Goal: Task Accomplishment & Management: Use online tool/utility

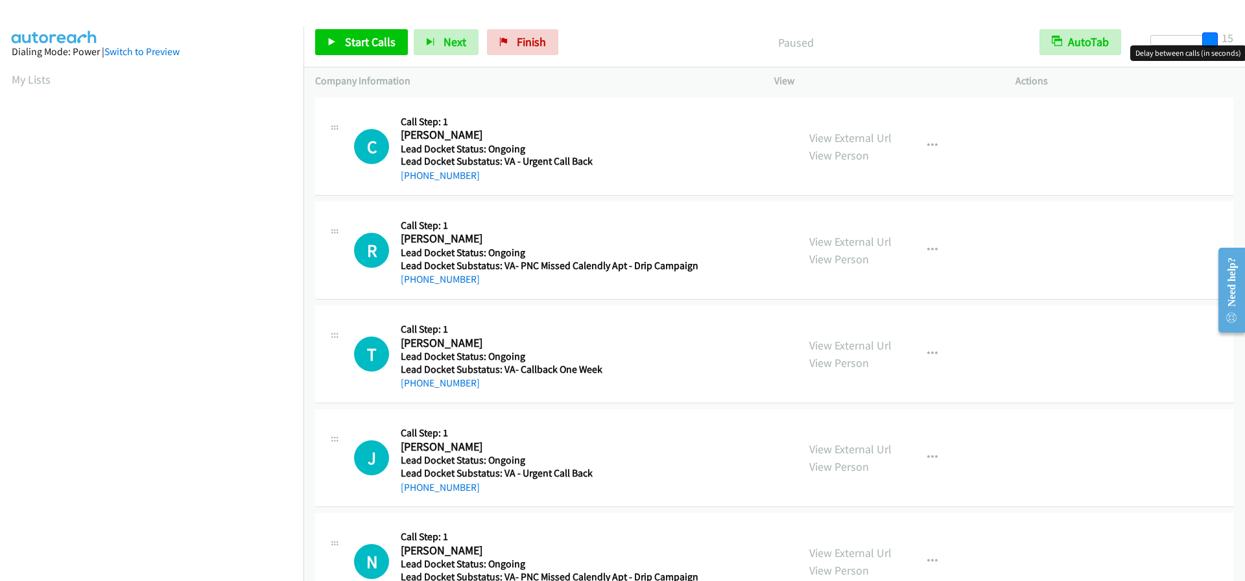
drag, startPoint x: 1160, startPoint y: 36, endPoint x: 1237, endPoint y: 39, distance: 76.6
click at [1237, 39] on div "Start Calls Pause Next Finish Paused AutoTab AutoTab 15" at bounding box center [773, 43] width 941 height 50
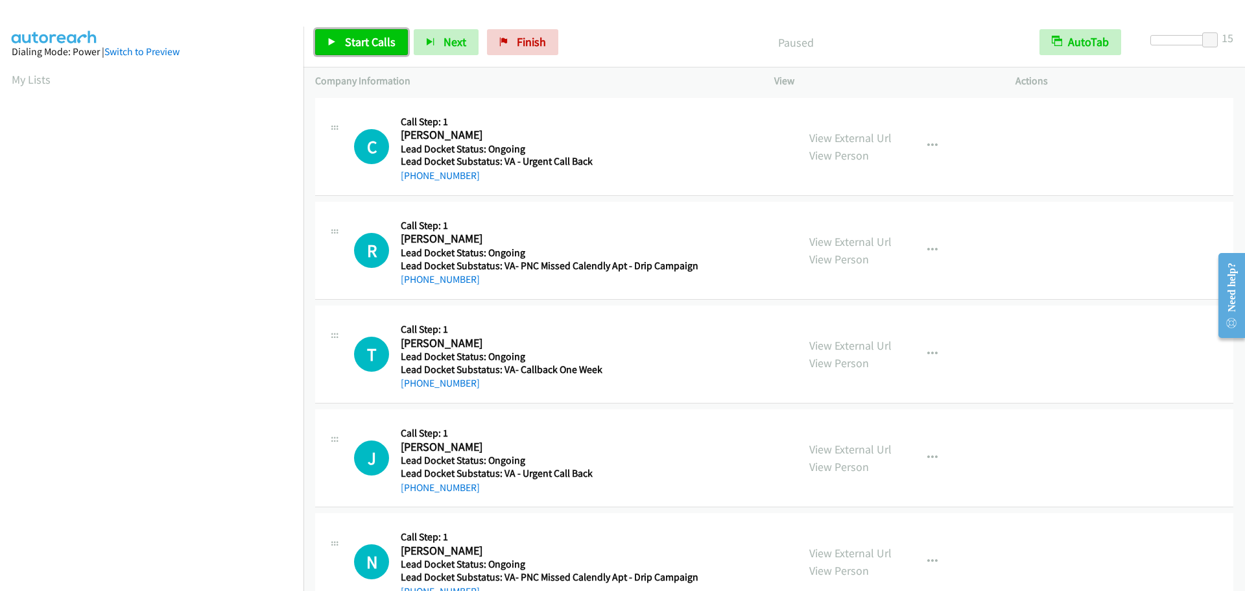
click at [368, 47] on span "Start Calls" at bounding box center [370, 41] width 51 height 15
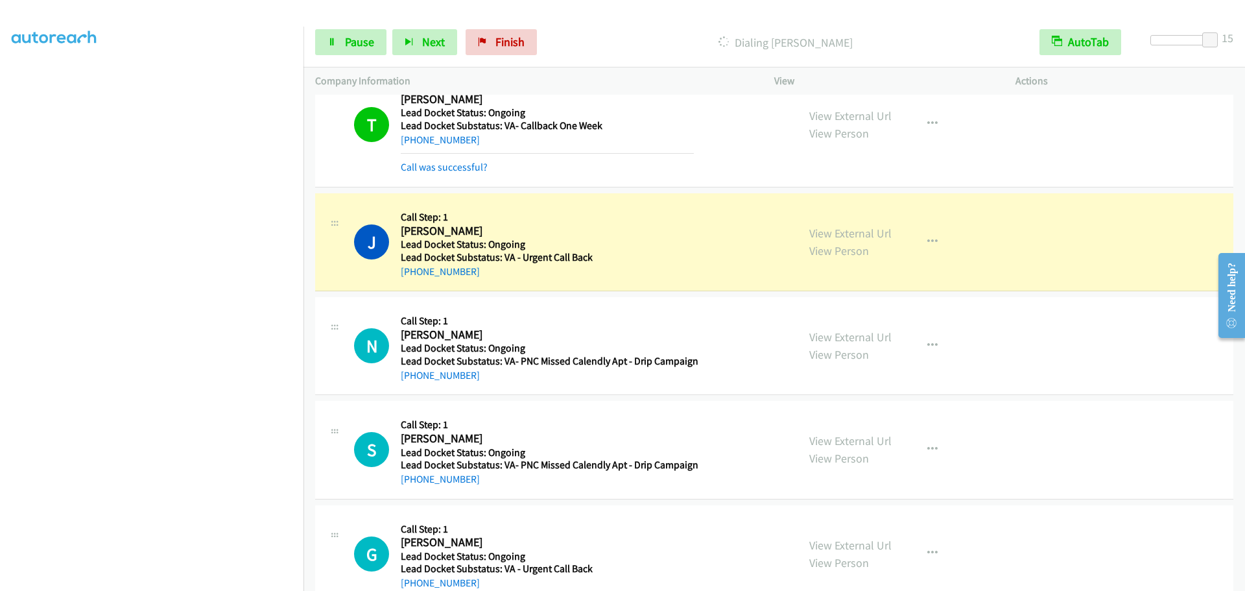
scroll to position [434, 0]
